Goal: Task Accomplishment & Management: Use online tool/utility

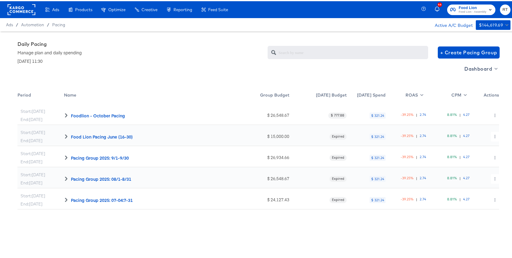
click at [154, 68] on div "Dashboard" at bounding box center [257, 75] width 481 height 25
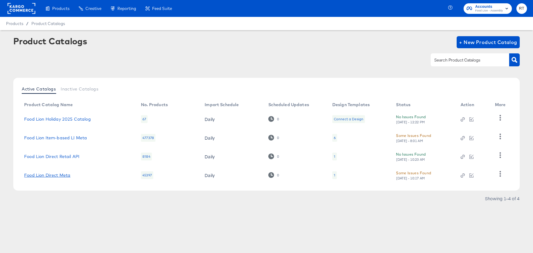
click at [52, 175] on link "Food Lion Direct Meta" at bounding box center [47, 175] width 46 height 5
drag, startPoint x: 72, startPoint y: 142, endPoint x: 75, endPoint y: 138, distance: 4.9
click at [73, 142] on td "Food Lion Item-based LI Meta" at bounding box center [77, 138] width 117 height 19
click at [75, 138] on link "Food Lion Item-based LI Meta" at bounding box center [55, 137] width 63 height 5
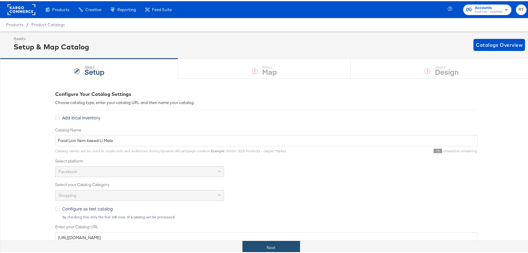
click at [268, 247] on button "Next" at bounding box center [272, 247] width 58 height 14
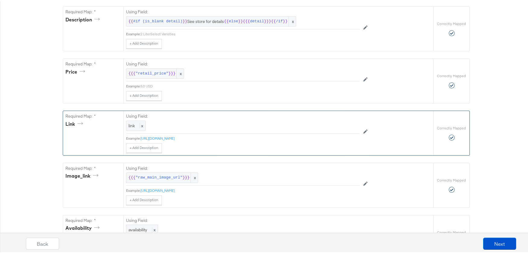
scroll to position [259, 0]
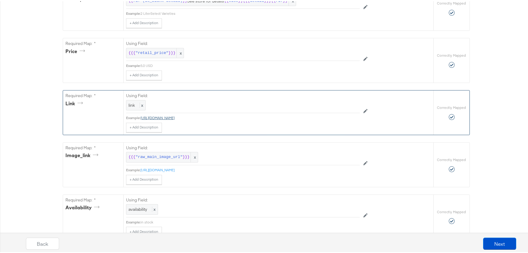
click at [175, 117] on link "https://foodlion.com/savings/weekly-ad/grid-view" at bounding box center [158, 116] width 34 height 5
